Goal: Navigation & Orientation: Find specific page/section

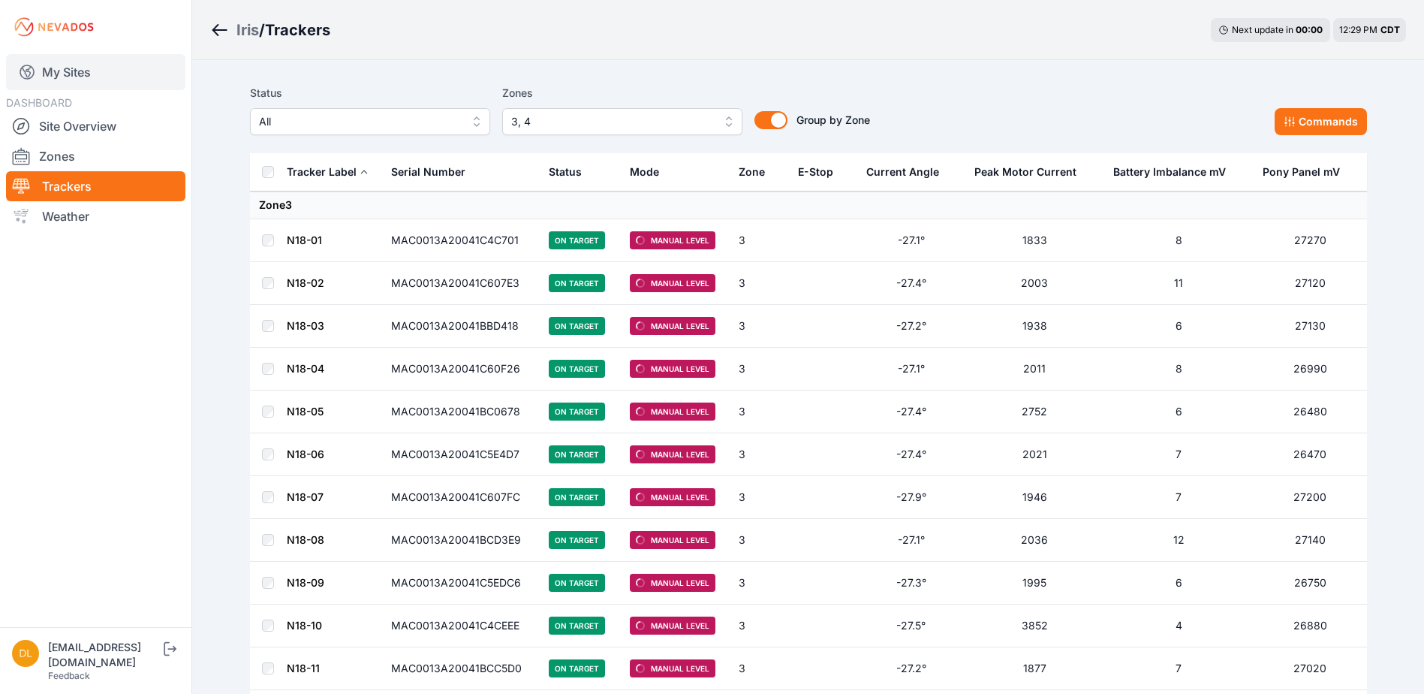
click at [69, 74] on link "My Sites" at bounding box center [95, 72] width 179 height 36
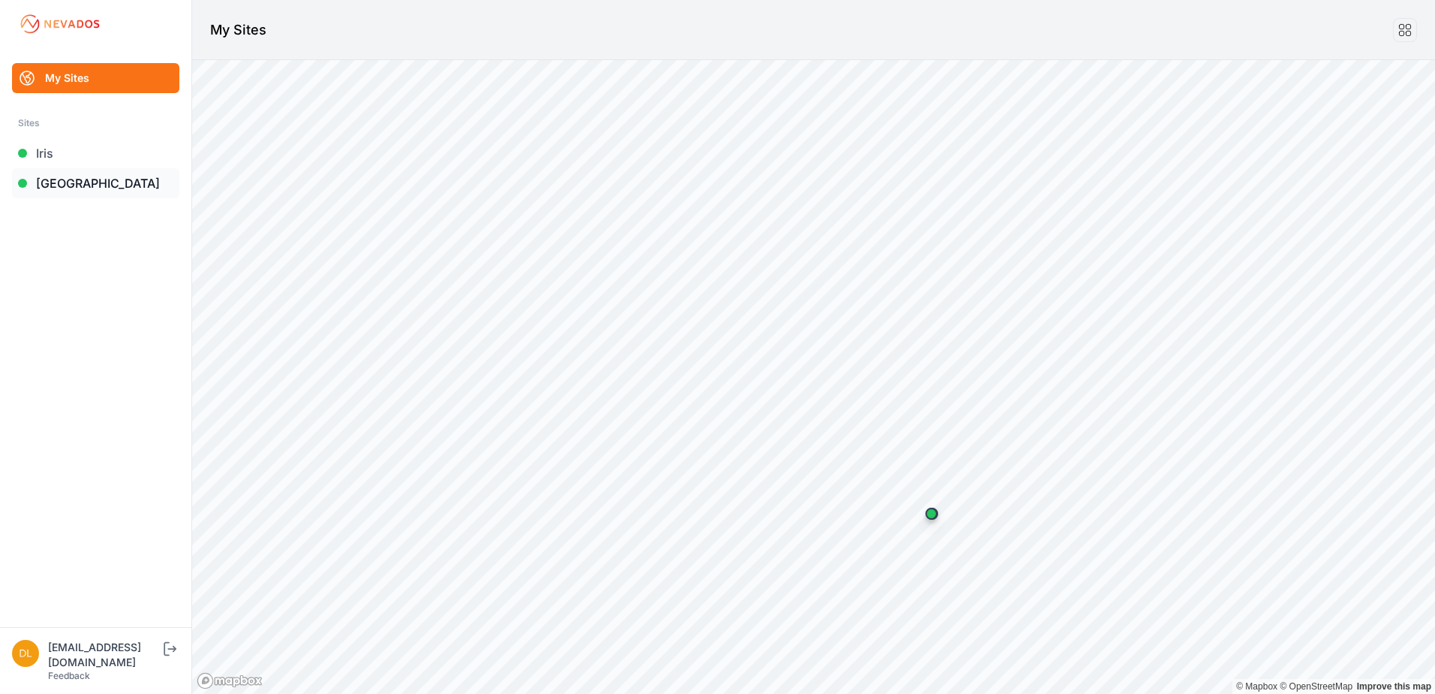
click at [89, 189] on link "[GEOGRAPHIC_DATA]" at bounding box center [95, 183] width 167 height 30
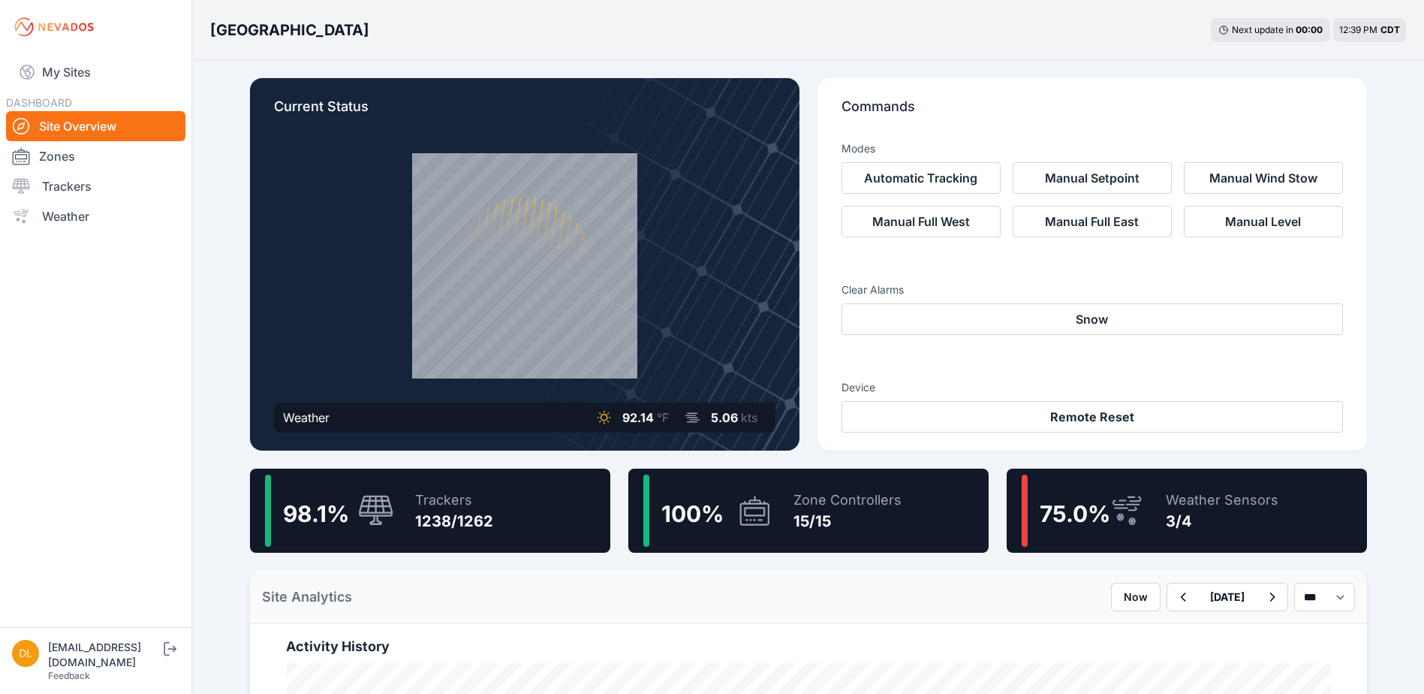
click at [1129, 499] on icon at bounding box center [1127, 510] width 36 height 35
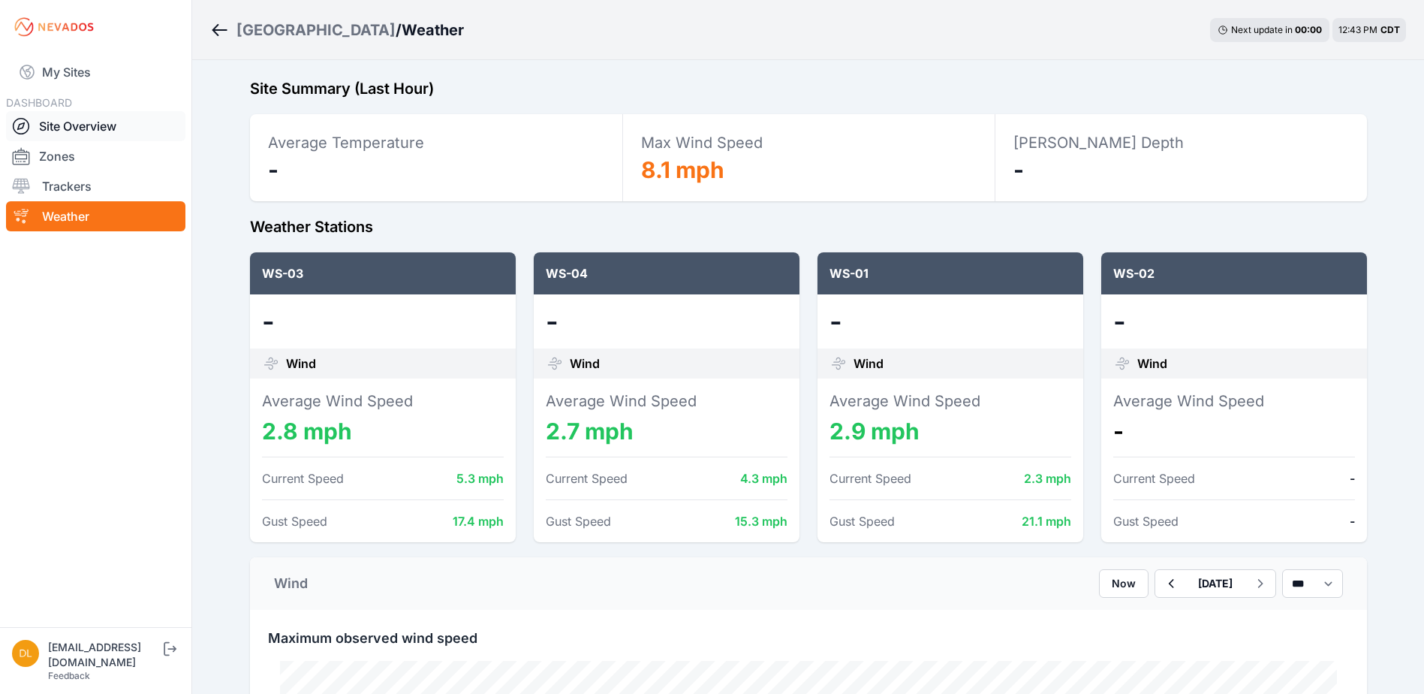
click at [97, 129] on link "Site Overview" at bounding box center [95, 126] width 179 height 30
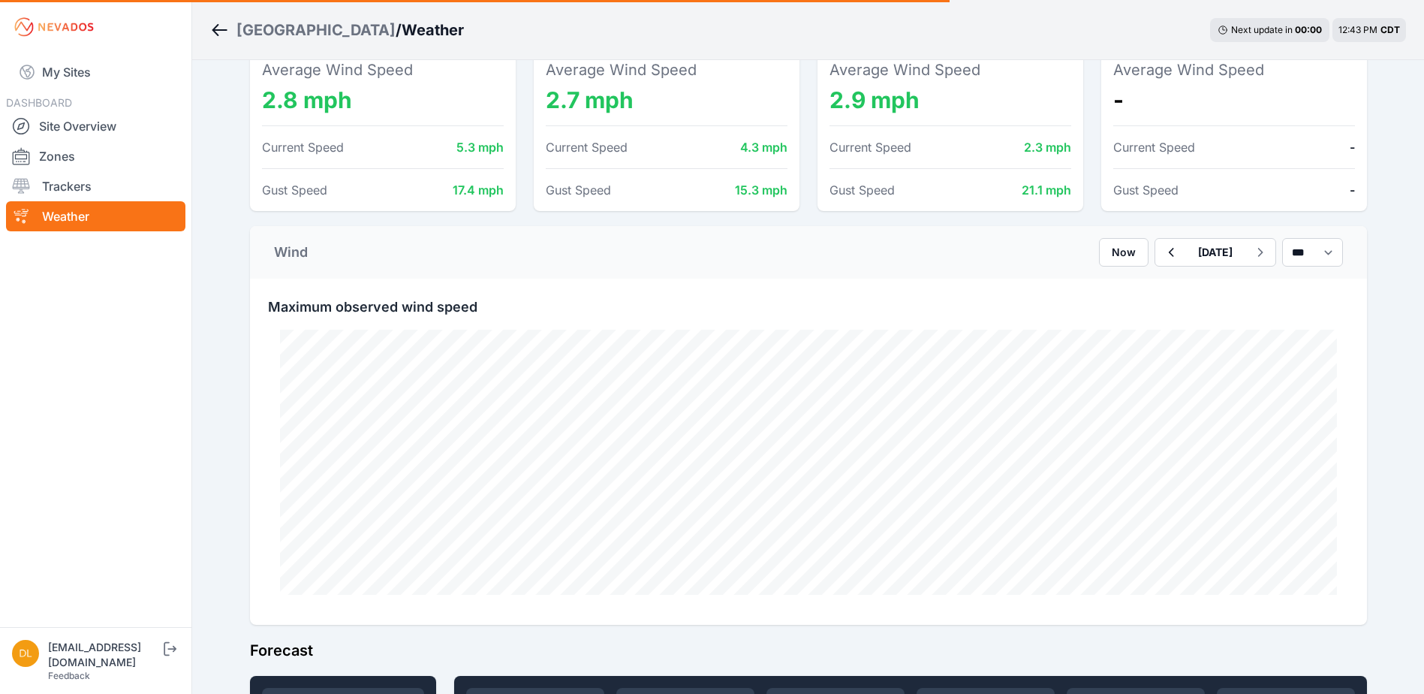
scroll to position [375, 0]
